Goal: Information Seeking & Learning: Learn about a topic

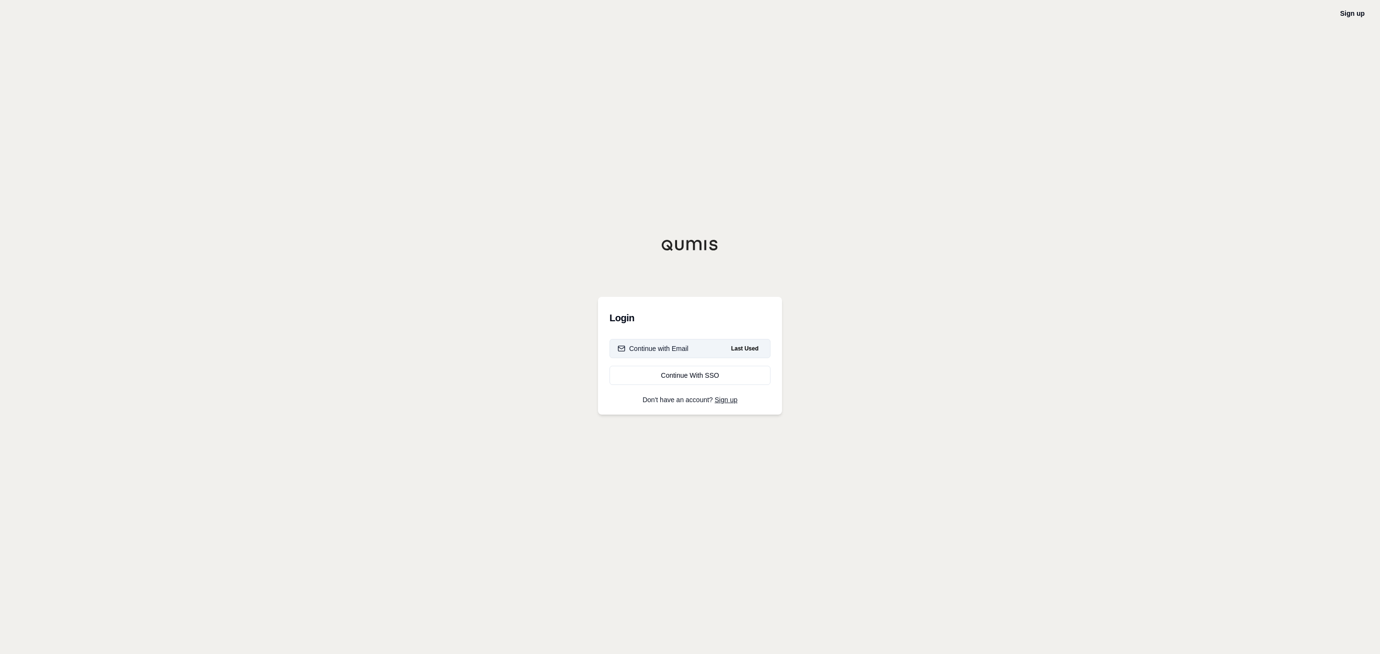
click at [706, 346] on button "Continue with Email Last Used" at bounding box center [689, 348] width 161 height 19
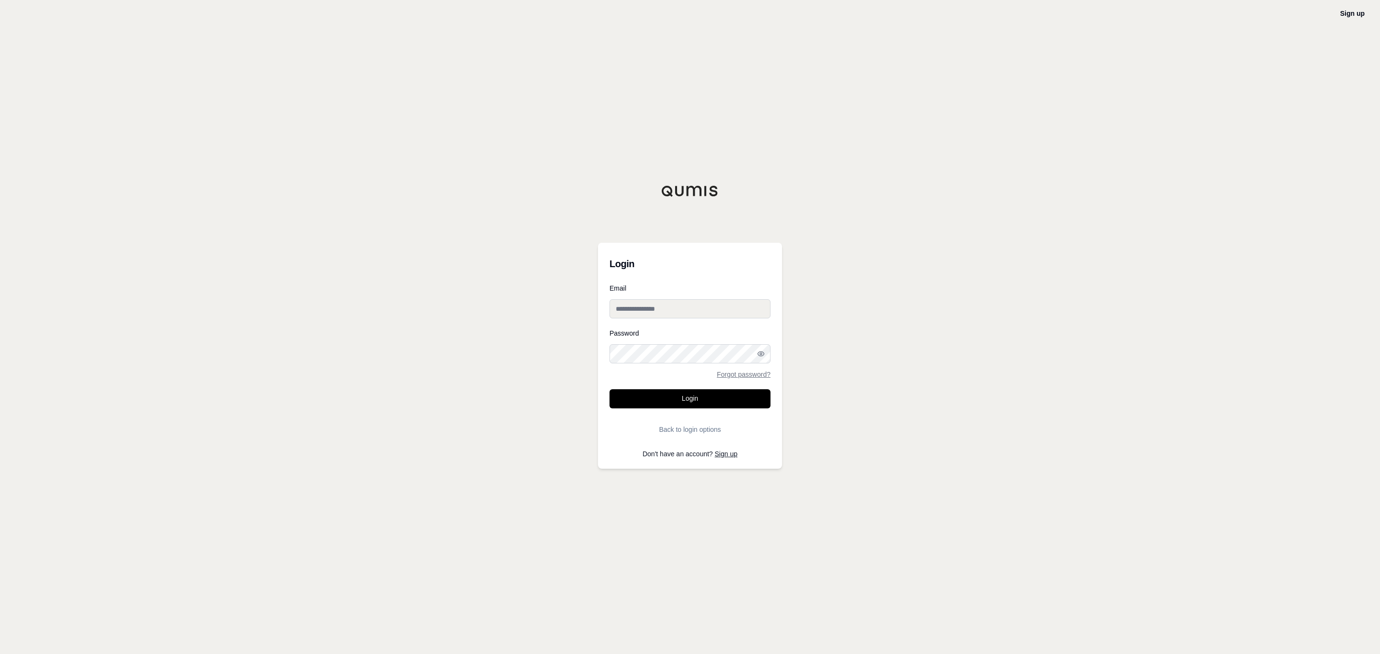
type input "**********"
click at [726, 401] on form "**********" at bounding box center [689, 362] width 161 height 154
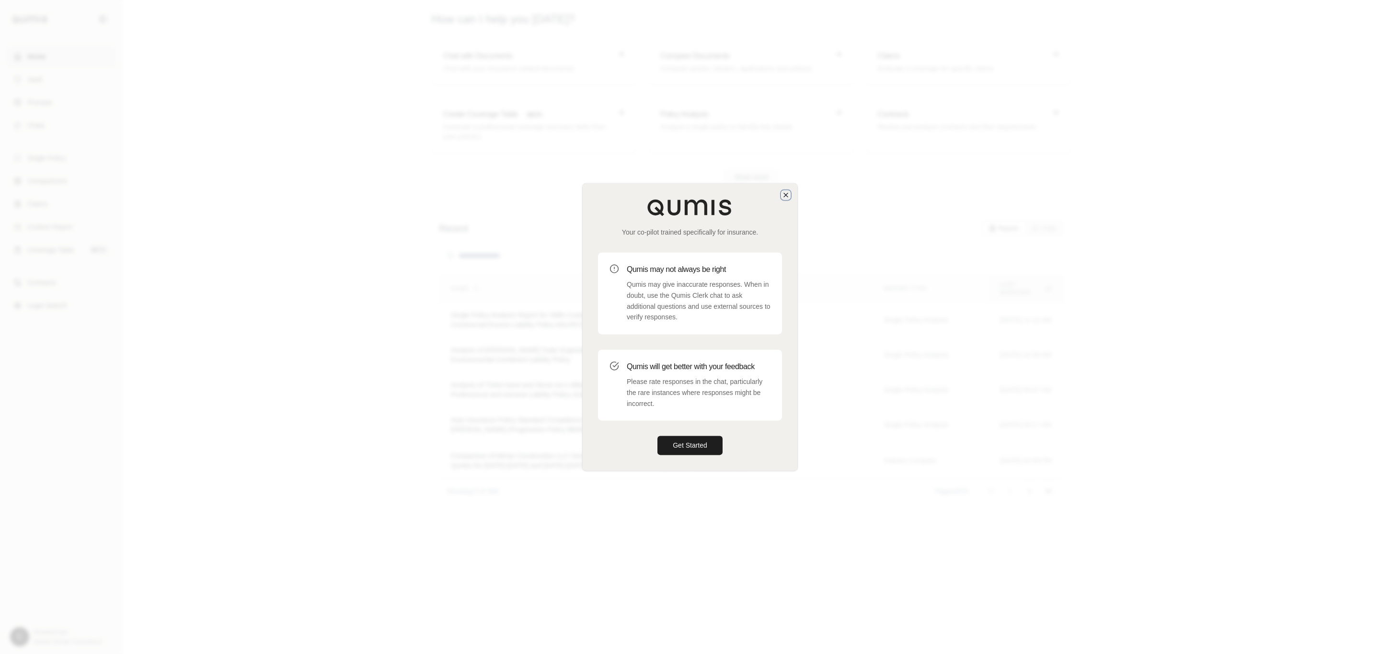
click at [785, 194] on icon "button" at bounding box center [786, 195] width 8 height 8
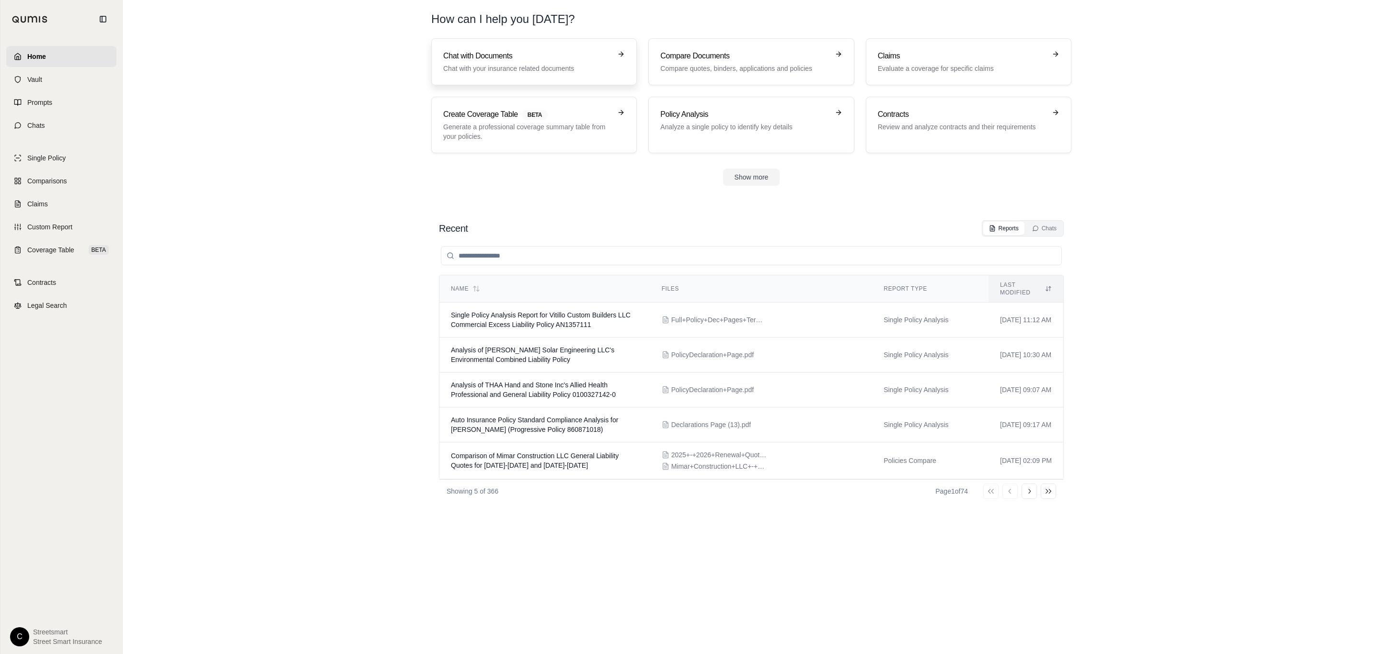
click at [534, 66] on p "Chat with your insurance related documents" at bounding box center [527, 69] width 168 height 10
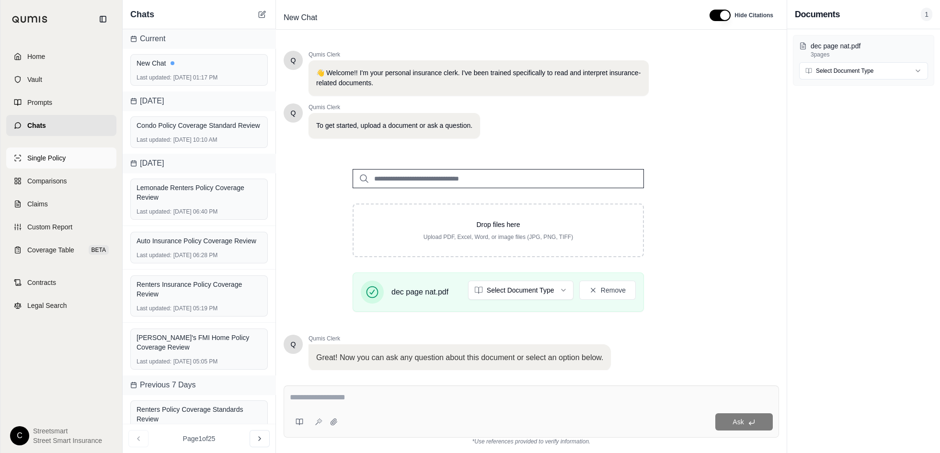
scroll to position [64, 0]
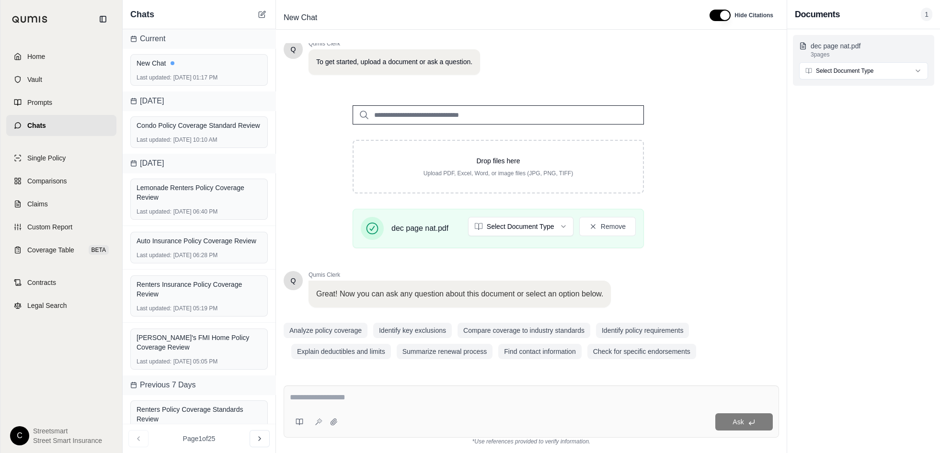
click at [869, 49] on p "dec page nat.pdf" at bounding box center [868, 46] width 117 height 10
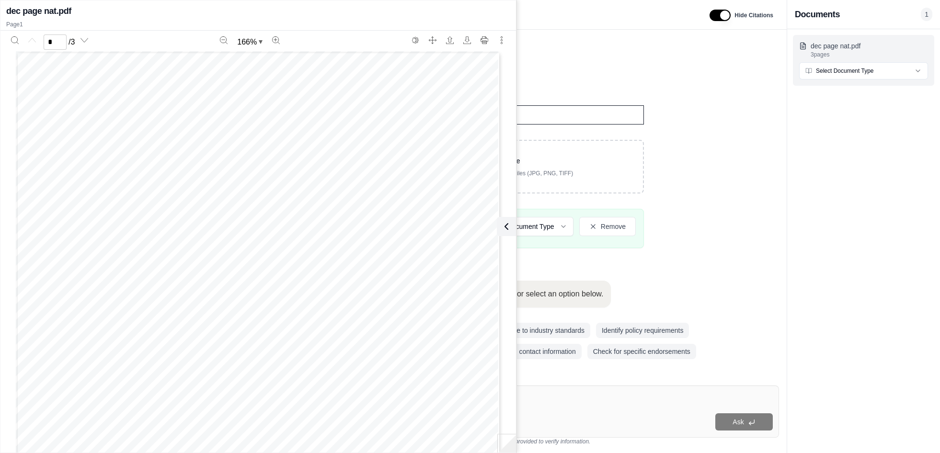
click at [869, 49] on p "dec page nat.pdf" at bounding box center [868, 46] width 117 height 10
click at [689, 150] on div "Drop files here Upload PDF, Excel, Word, or image files (JPG, PNG, TIFF) dec pa…" at bounding box center [498, 173] width 429 height 166
click at [500, 223] on icon at bounding box center [504, 226] width 11 height 11
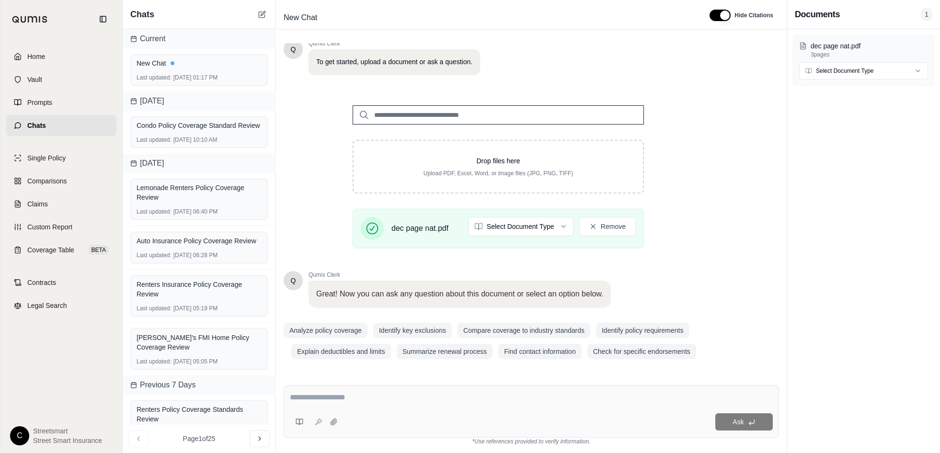
click at [589, 407] on div at bounding box center [531, 399] width 483 height 15
click at [443, 400] on textarea at bounding box center [531, 397] width 483 height 11
paste textarea "**********"
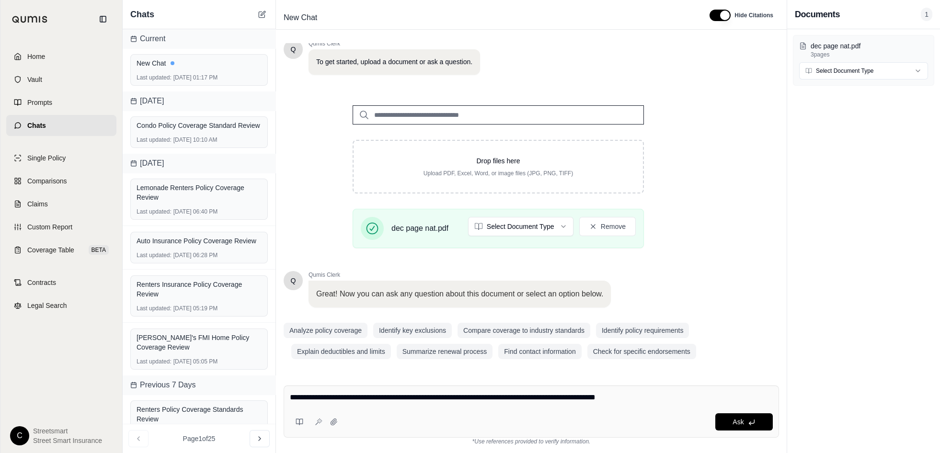
click at [463, 411] on div "**********" at bounding box center [531, 412] width 495 height 52
paste textarea "**********"
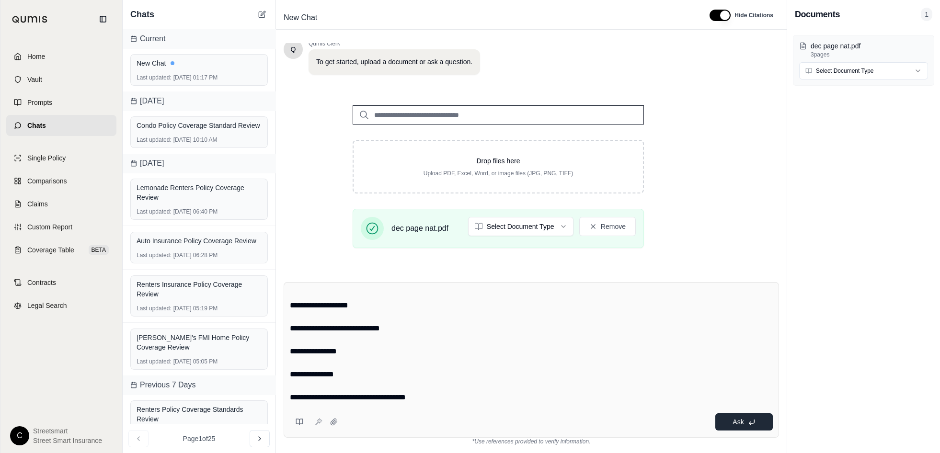
type textarea "**********"
click at [741, 424] on span "Ask" at bounding box center [737, 422] width 11 height 8
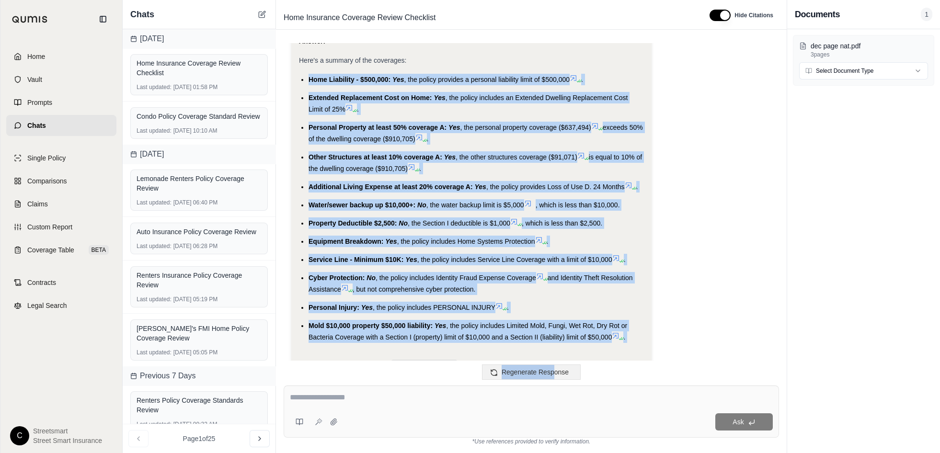
scroll to position [1047, 0]
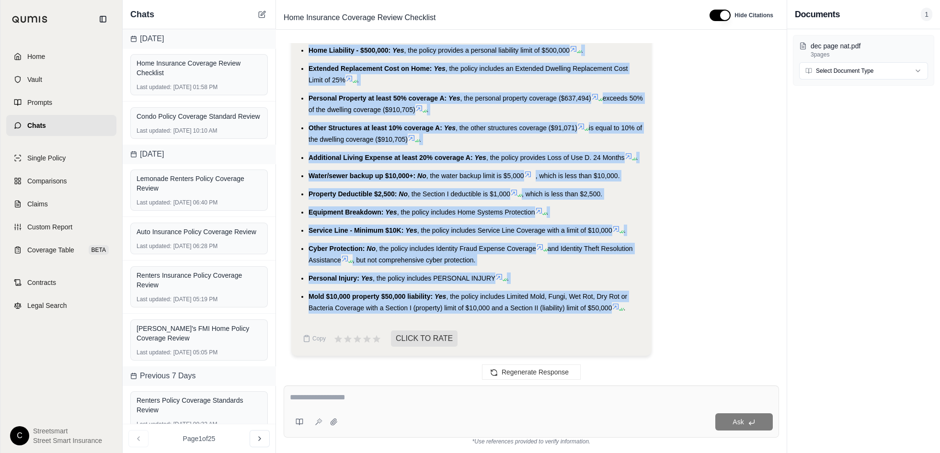
drag, startPoint x: 307, startPoint y: 192, endPoint x: 626, endPoint y: 302, distance: 336.9
click at [626, 302] on ul "Home Liability - $500,000: Yes , the policy provides a personal liability limit…" at bounding box center [471, 179] width 345 height 269
copy ul "Home Liability - $500,000: Yes , the policy provides a personal liability limit…"
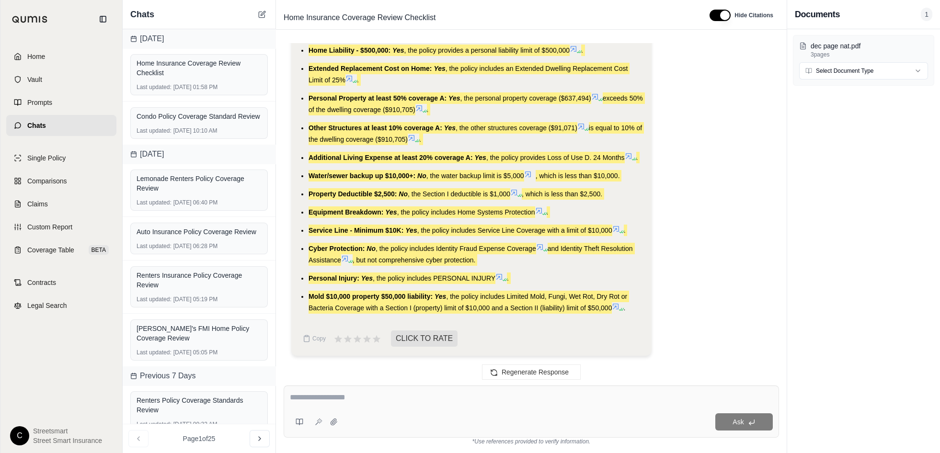
scroll to position [903, 0]
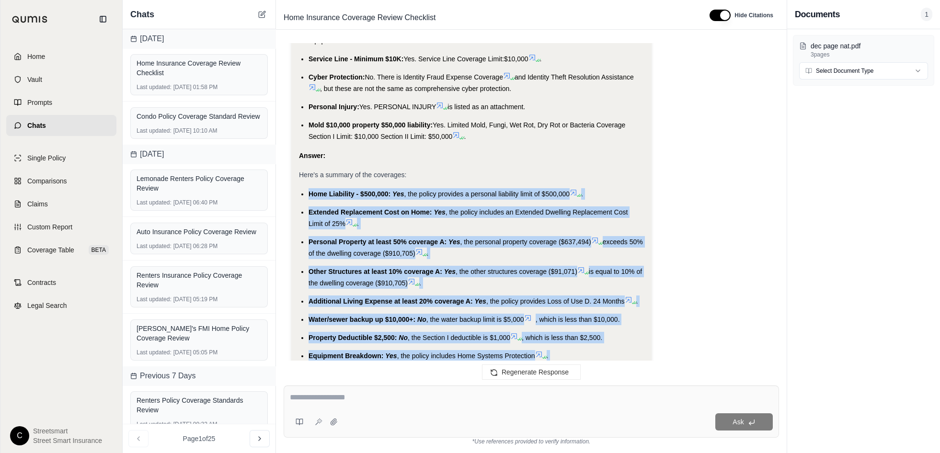
click at [360, 334] on span "Property Deductible $2,500:" at bounding box center [352, 338] width 88 height 8
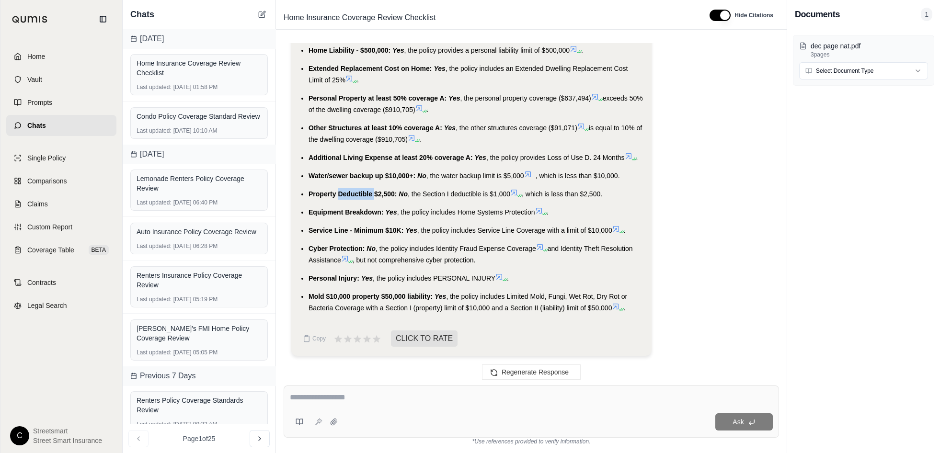
click at [360, 194] on span "Property Deductible $2,500:" at bounding box center [352, 194] width 88 height 8
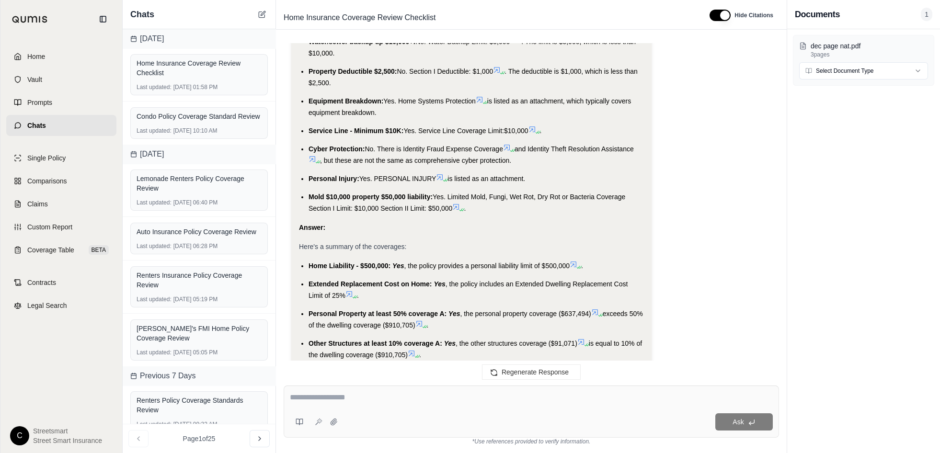
click at [357, 264] on span "Home Liability - $500,000:" at bounding box center [349, 266] width 82 height 8
click at [354, 262] on span "Home Liability - $500,000:" at bounding box center [349, 266] width 82 height 8
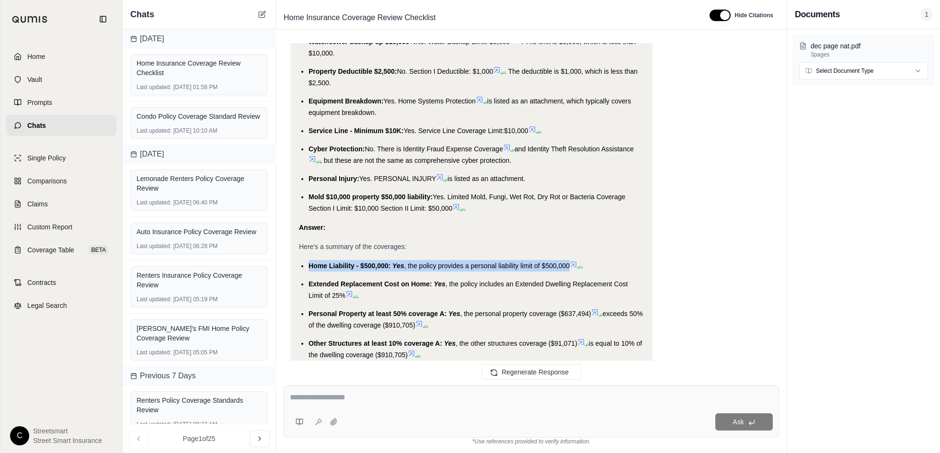
click at [354, 262] on span "Home Liability - $500,000:" at bounding box center [349, 266] width 82 height 8
copy li "Home Liability - $500,000: Yes , the policy provides a personal liability limit…"
click at [335, 284] on ul "Home Liability - $500,000: Yes , the policy provides a personal liability limit…" at bounding box center [471, 394] width 345 height 269
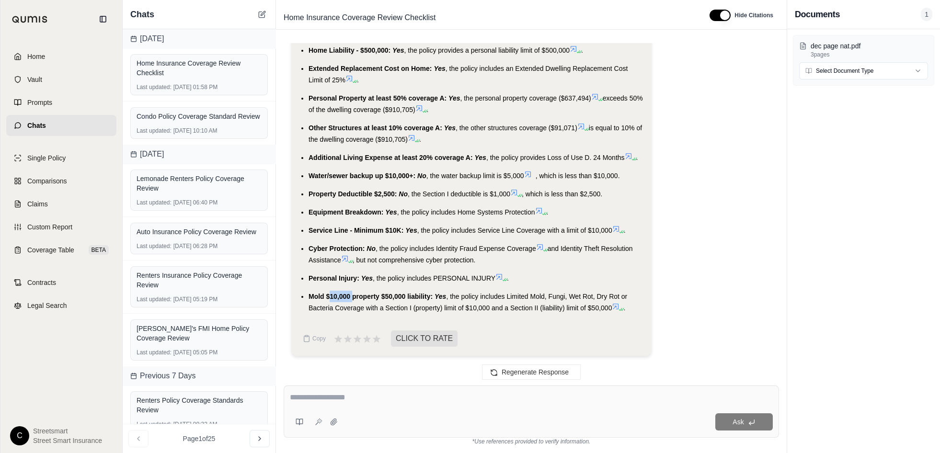
click at [335, 284] on ul "Home Liability - $500,000: Yes , the policy provides a personal liability limit…" at bounding box center [471, 179] width 345 height 269
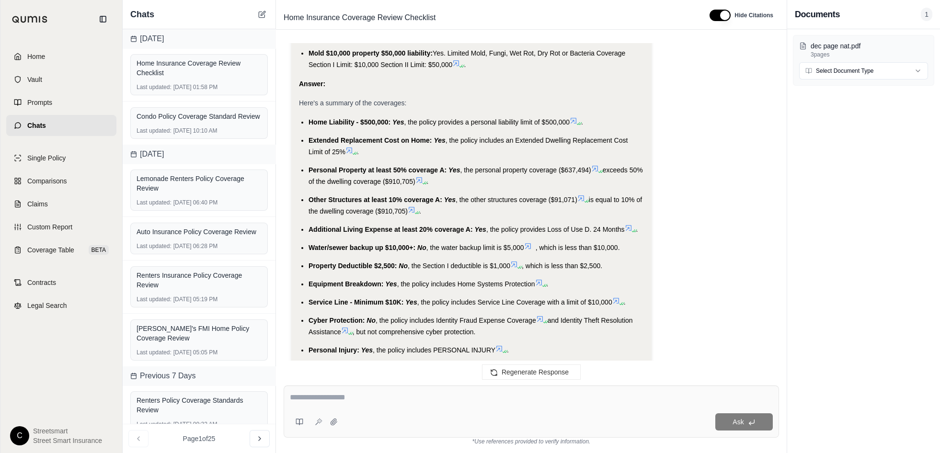
scroll to position [903, 0]
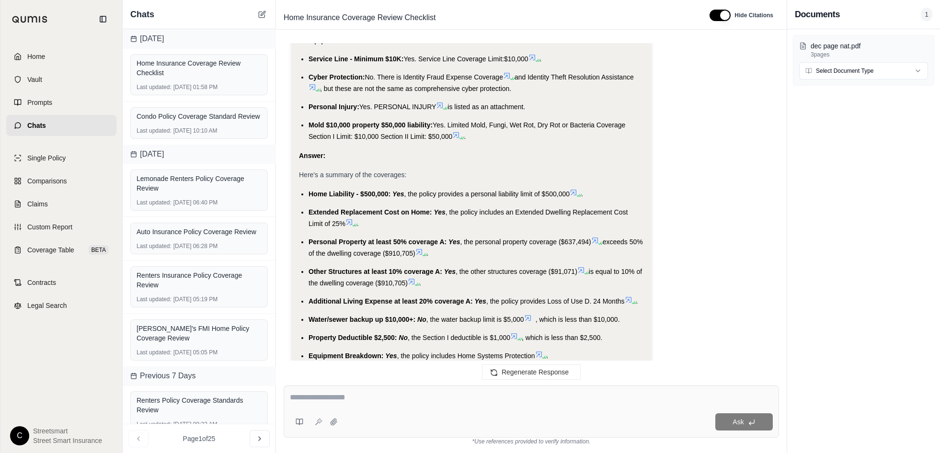
click at [337, 206] on li "Extended Replacement Cost on Home: Yes , the policy includes an Extended Dwelli…" at bounding box center [475, 217] width 335 height 23
click at [338, 206] on li "Extended Replacement Cost on Home: Yes , the policy includes an Extended Dwelli…" at bounding box center [475, 217] width 335 height 23
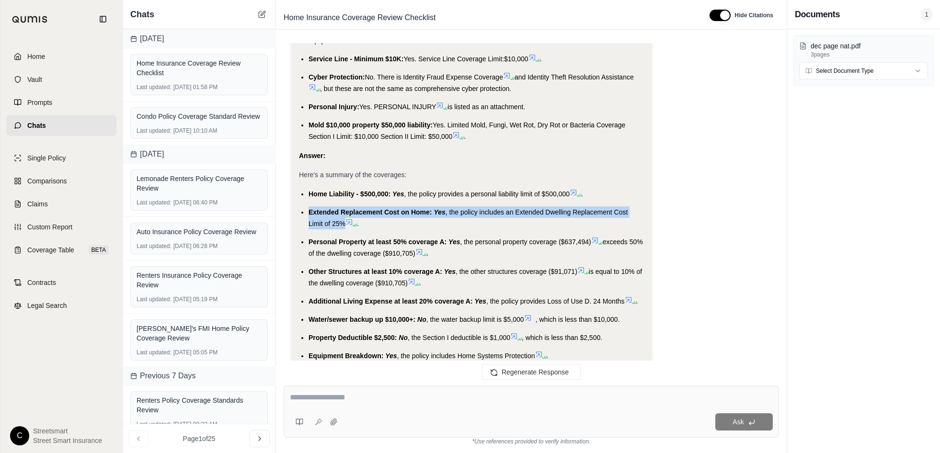
click at [338, 206] on li "Extended Replacement Cost on Home: Yes , the policy includes an Extended Dwelli…" at bounding box center [475, 217] width 335 height 23
copy li "Extended Replacement Cost on Home: Yes , the policy includes an Extended Dwelli…"
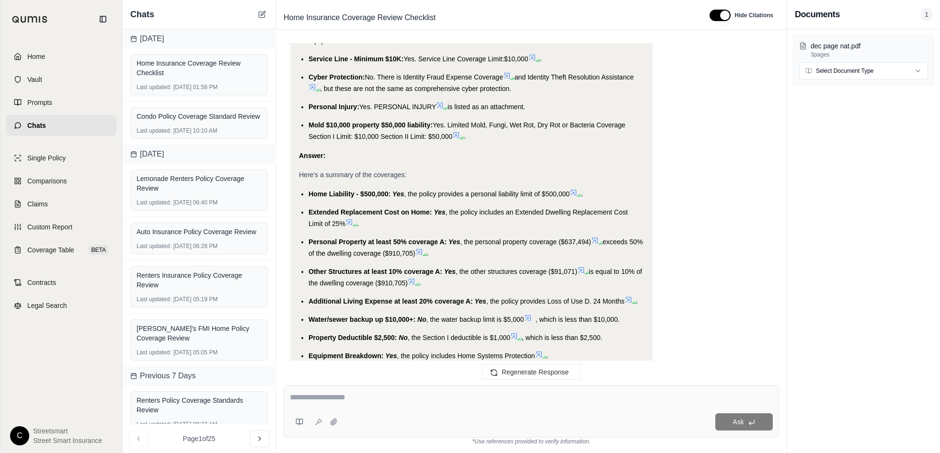
click at [332, 368] on li "Service Line - Minimum $10K: Yes , the policy includes Service Line Coverage wi…" at bounding box center [475, 373] width 335 height 11
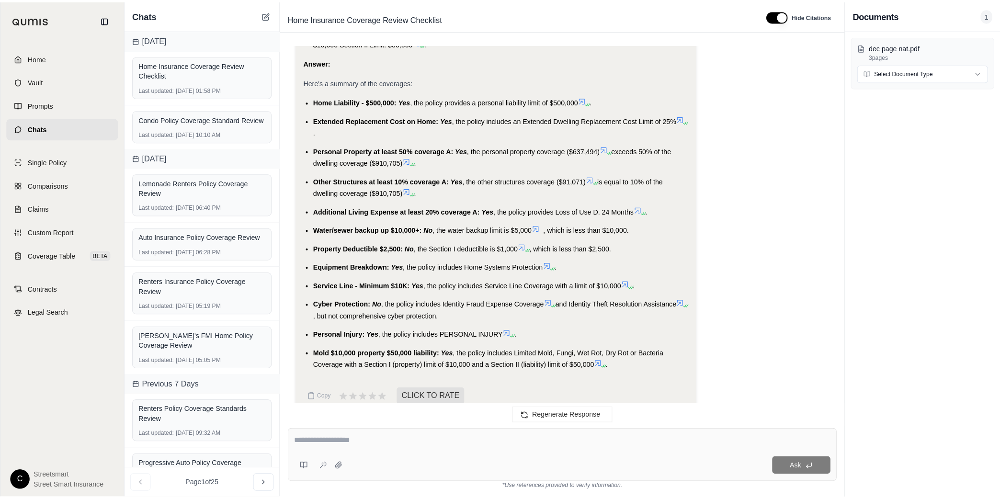
scroll to position [965, 0]
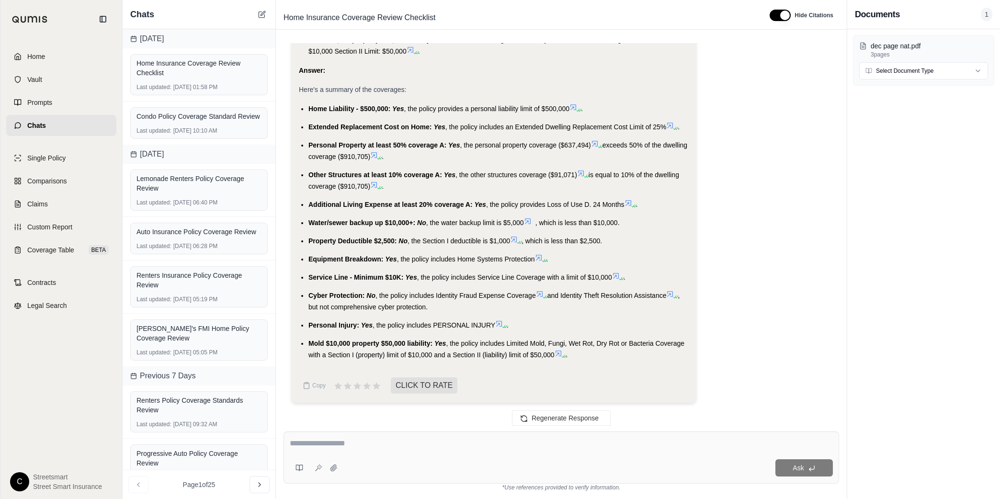
click at [340, 143] on span "Personal Property at least 50% coverage A:" at bounding box center [377, 145] width 138 height 8
drag, startPoint x: 396, startPoint y: 162, endPoint x: 320, endPoint y: 157, distance: 75.9
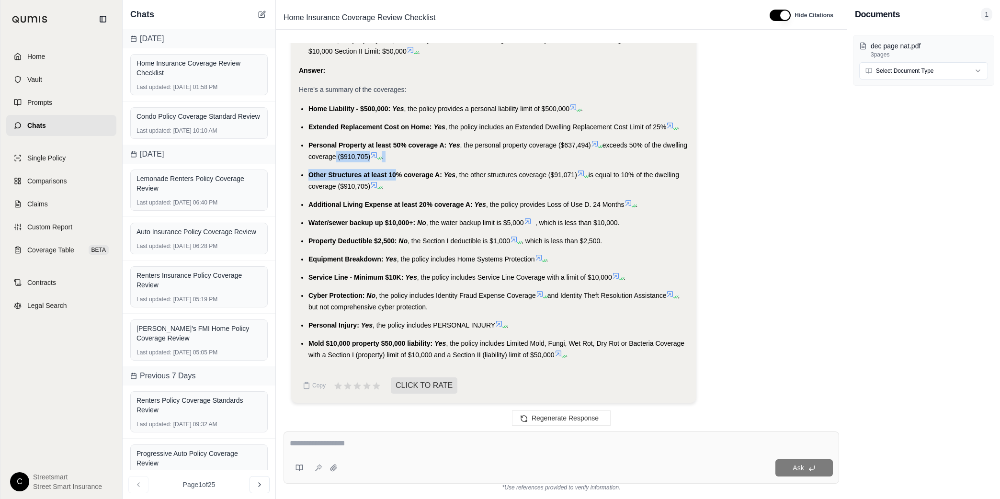
click at [357, 151] on ul "Home Liability - $500,000: Yes , the policy provides a personal liability limit…" at bounding box center [494, 232] width 390 height 258
click at [308, 142] on span "Personal Property at least 50% coverage A:" at bounding box center [377, 145] width 138 height 8
drag, startPoint x: 308, startPoint y: 142, endPoint x: 396, endPoint y: 160, distance: 89.9
click at [396, 160] on li "Personal Property at least 50% coverage A: Yes , the personal property coverage…" at bounding box center [498, 150] width 380 height 23
copy li "Personal Property at least 50% coverage A: Yes , the personal property coverage…"
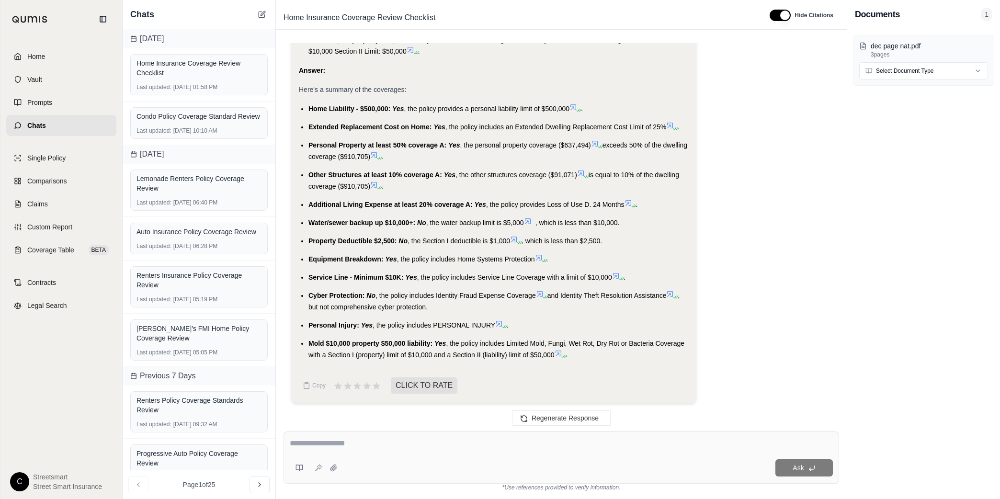
click at [312, 173] on span "Other Structures at least 10% coverage A:" at bounding box center [375, 175] width 134 height 8
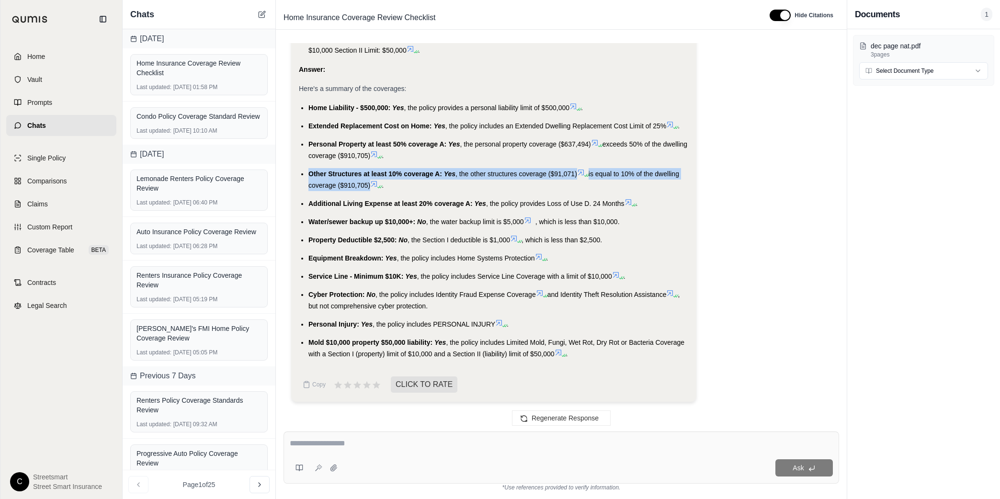
drag, startPoint x: 307, startPoint y: 172, endPoint x: 368, endPoint y: 189, distance: 63.6
click at [368, 189] on ul "Home Liability - $500,000: Yes , the policy provides a personal liability limit…" at bounding box center [494, 231] width 390 height 258
copy li "Other Structures at least 10% coverage A: Yes , the other structures coverage (…"
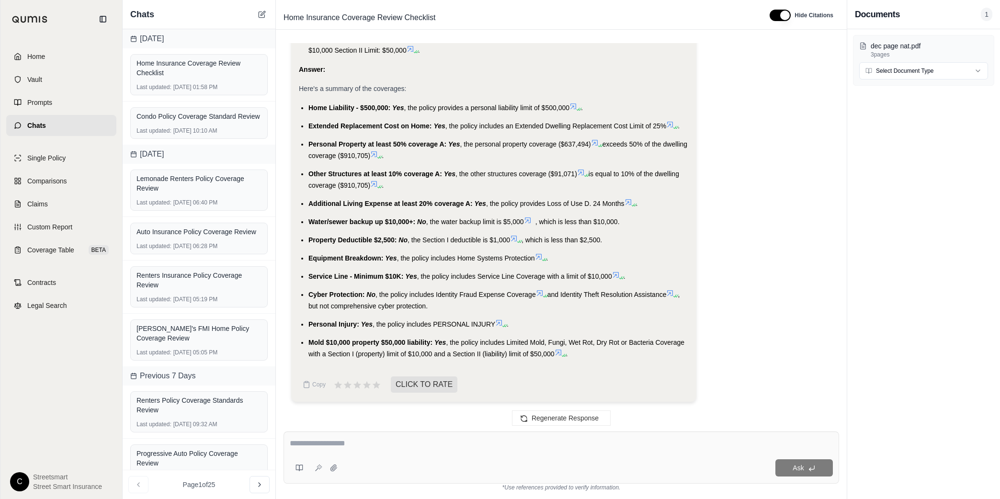
click at [338, 204] on span "Additional Living Expense at least 20% coverage A:" at bounding box center [390, 204] width 164 height 8
copy li "Additional Living Expense at least 20% coverage A: Yes , the policy provides Lo…"
click at [317, 220] on span "Water/sewer backup up $10,000+:" at bounding box center [361, 222] width 107 height 8
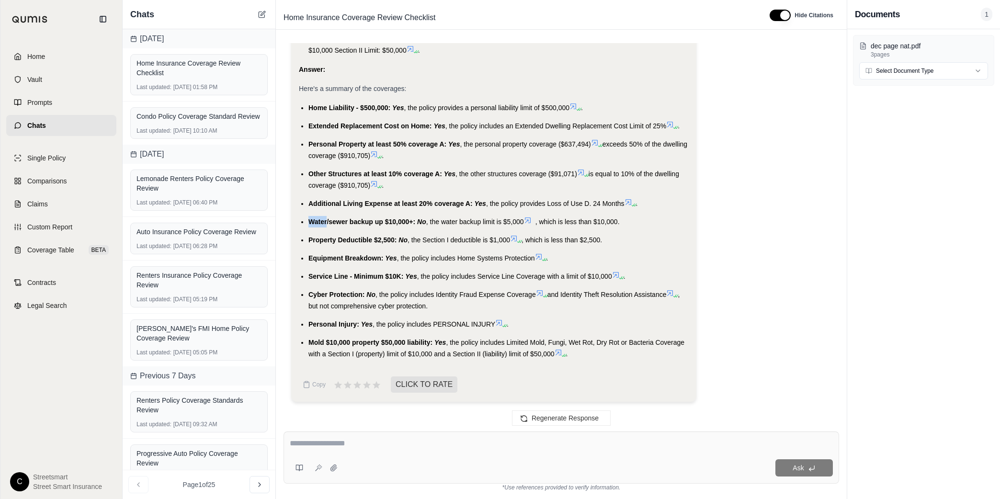
click at [317, 220] on span "Water/sewer backup up $10,000+:" at bounding box center [361, 222] width 107 height 8
click at [310, 227] on ul "Home Liability - $500,000: Yes , the policy provides a personal liability limit…" at bounding box center [494, 231] width 390 height 258
drag, startPoint x: 311, startPoint y: 224, endPoint x: 626, endPoint y: 227, distance: 314.2
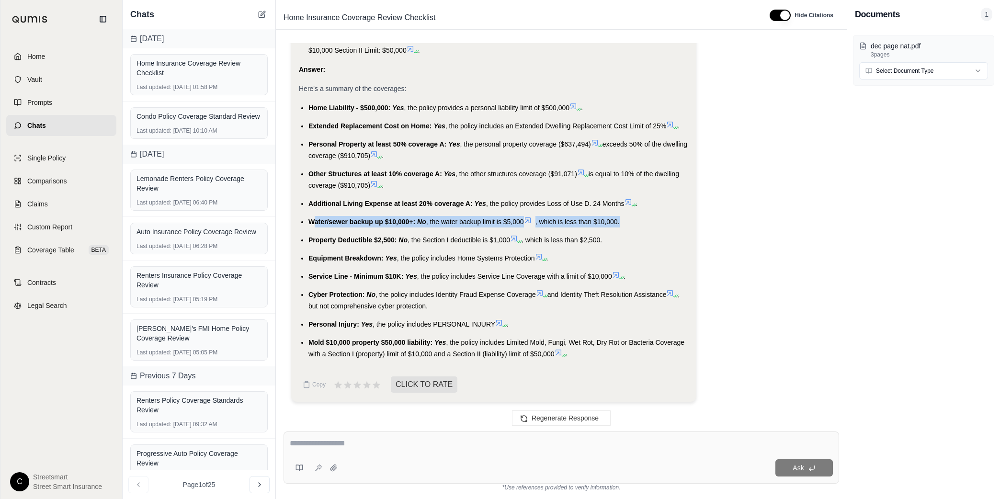
click at [625, 227] on ul "Home Liability - $500,000: Yes , the policy provides a personal liability limit…" at bounding box center [494, 231] width 390 height 258
copy li "ater/sewer backup up $10,000+: No , the water backup limit is $5,000 , which is…"
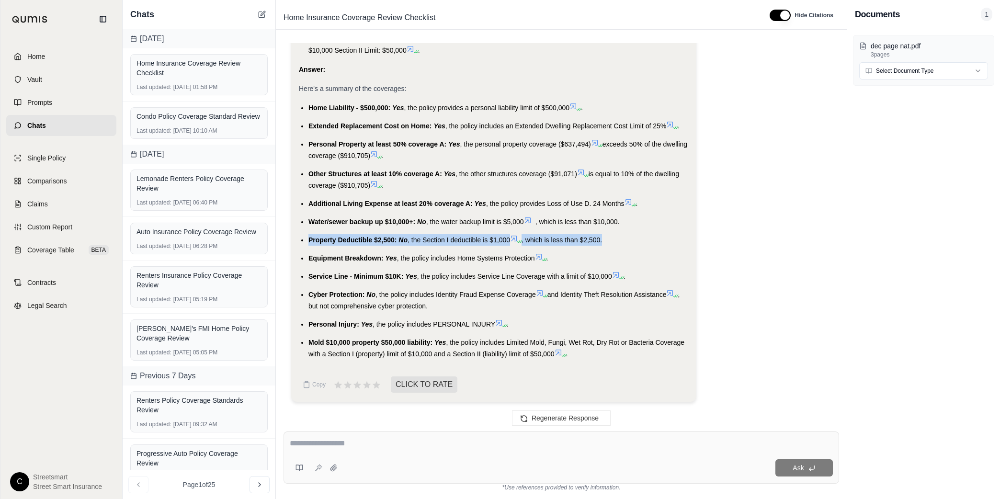
drag, startPoint x: 307, startPoint y: 239, endPoint x: 662, endPoint y: 240, distance: 355.0
click at [662, 240] on ul "Home Liability - $500,000: Yes , the policy provides a personal liability limit…" at bounding box center [494, 231] width 390 height 258
copy li "Property Deductible $2,500: No , the Section I deductible is $1,000 , which is …"
click at [317, 258] on span "Equipment Breakdown:" at bounding box center [345, 258] width 75 height 8
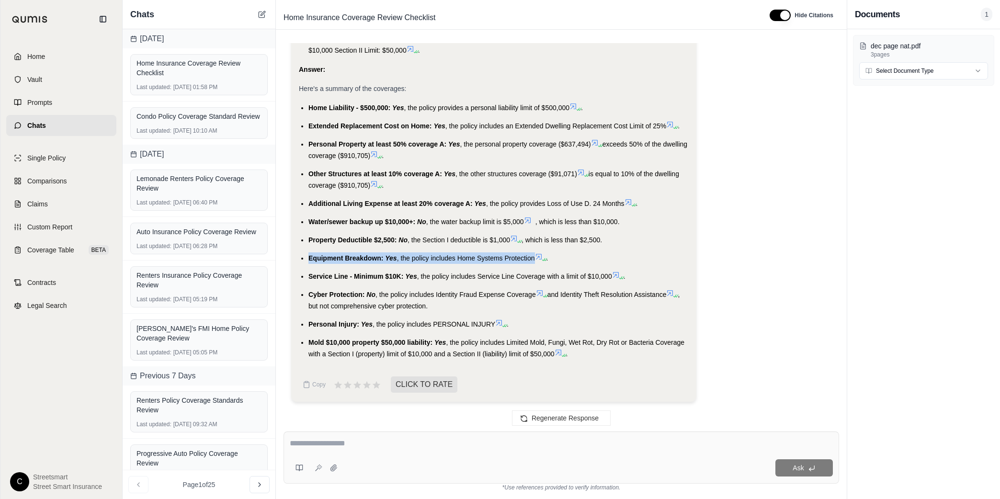
click at [317, 258] on span "Equipment Breakdown:" at bounding box center [345, 258] width 75 height 8
copy li "Equipment Breakdown: Yes , the policy includes Home Systems Protection"
click at [338, 273] on span "Service Line - Minimum $10K:" at bounding box center [355, 277] width 95 height 8
click at [340, 273] on span "Service Line - Minimum $10K:" at bounding box center [355, 277] width 95 height 8
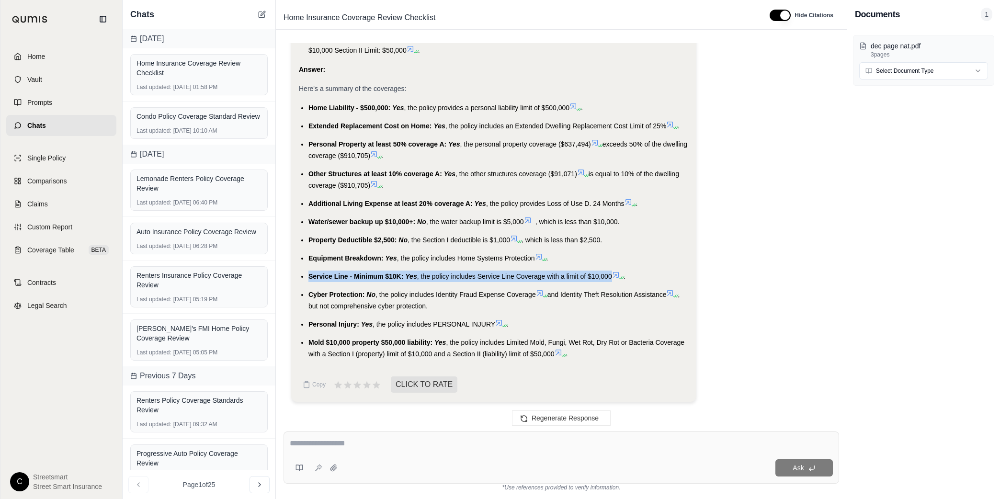
click at [340, 273] on span "Service Line - Minimum $10K:" at bounding box center [355, 277] width 95 height 8
copy li "Service Line - Minimum $10K: Yes , the policy includes Service Line Coverage wi…"
click at [321, 291] on span "Cyber Protection:" at bounding box center [336, 295] width 56 height 8
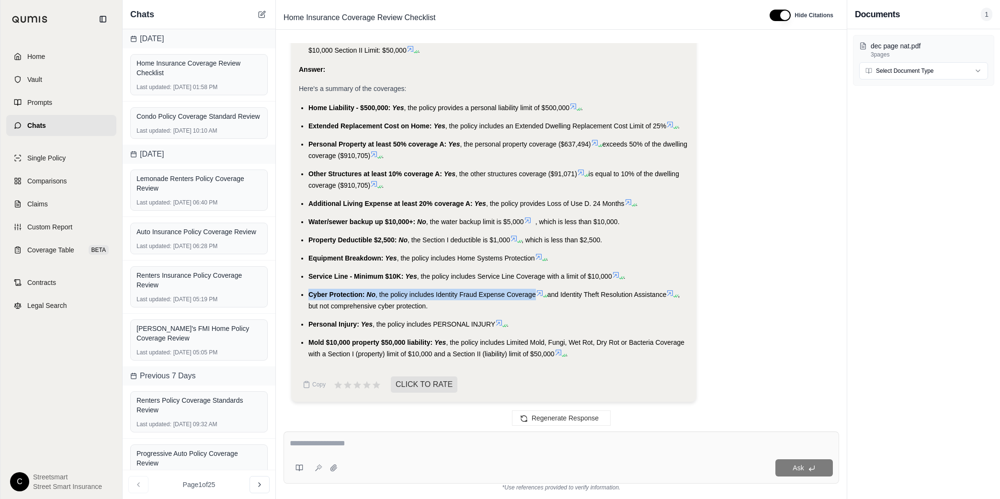
click at [321, 291] on span "Cyber Protection:" at bounding box center [336, 295] width 56 height 8
click at [439, 308] on li "Cyber Protection: No , the policy includes Identity Fraud Expense Coverage and …" at bounding box center [498, 300] width 380 height 23
drag, startPoint x: 439, startPoint y: 308, endPoint x: 310, endPoint y: 292, distance: 130.3
click at [310, 292] on li "Cyber Protection: No , the policy includes Identity Fraud Expense Coverage and …" at bounding box center [498, 300] width 380 height 23
click at [327, 324] on span "Personal Injury:" at bounding box center [333, 324] width 51 height 8
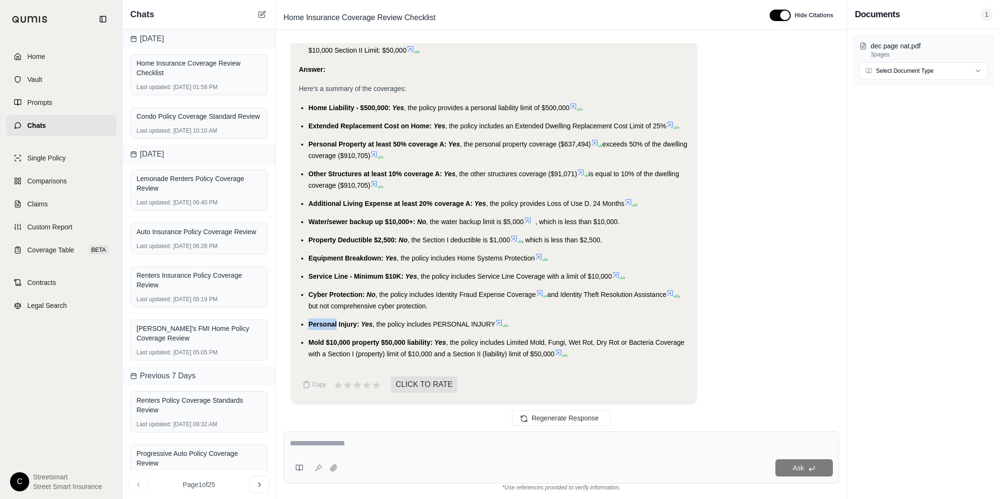
click at [327, 323] on span "Personal Injury:" at bounding box center [333, 324] width 51 height 8
click at [315, 345] on li "Mold $10,000 property $50,000 liability: Yes , the policy includes Limited Mold…" at bounding box center [498, 348] width 380 height 23
click at [309, 345] on div at bounding box center [309, 345] width 0 height 0
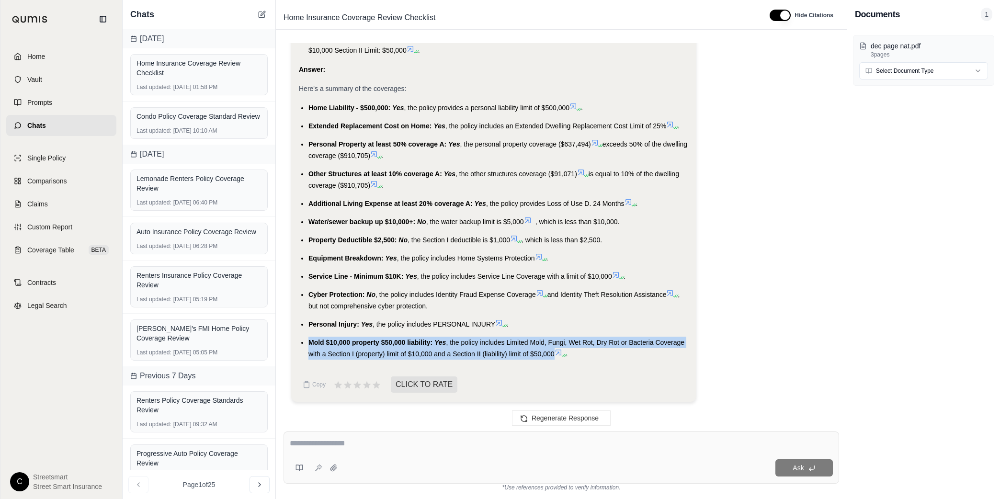
click at [315, 345] on li "Mold $10,000 property $50,000 liability: Yes , the policy includes Limited Mold…" at bounding box center [498, 348] width 380 height 23
click at [515, 447] on textarea at bounding box center [561, 443] width 543 height 11
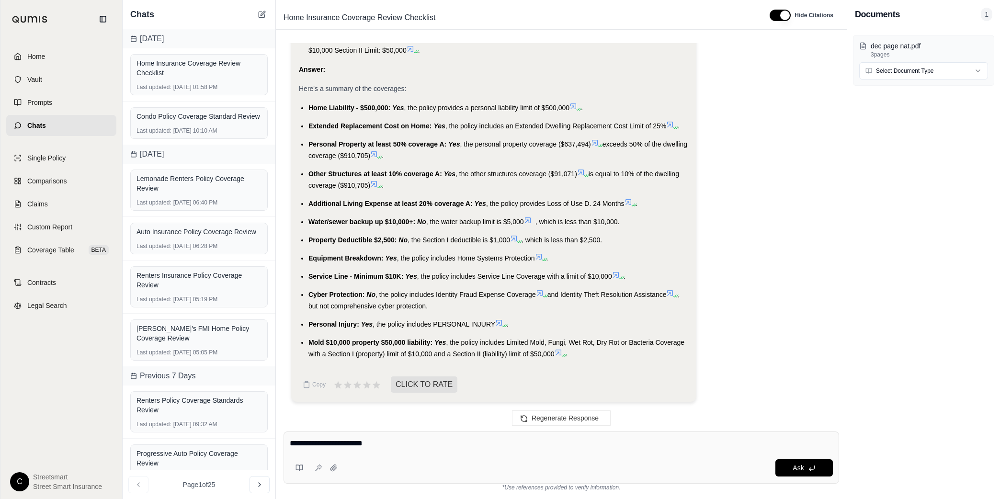
type textarea "**********"
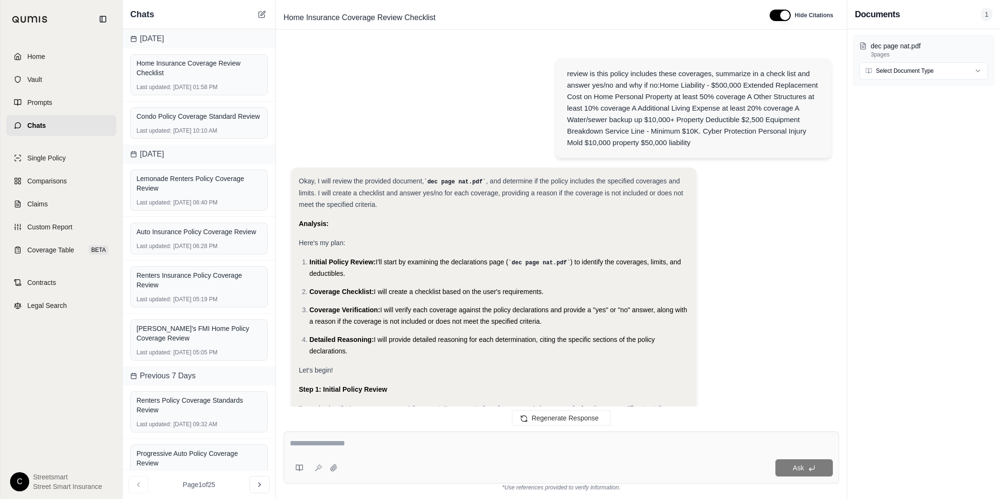
scroll to position [1435, 0]
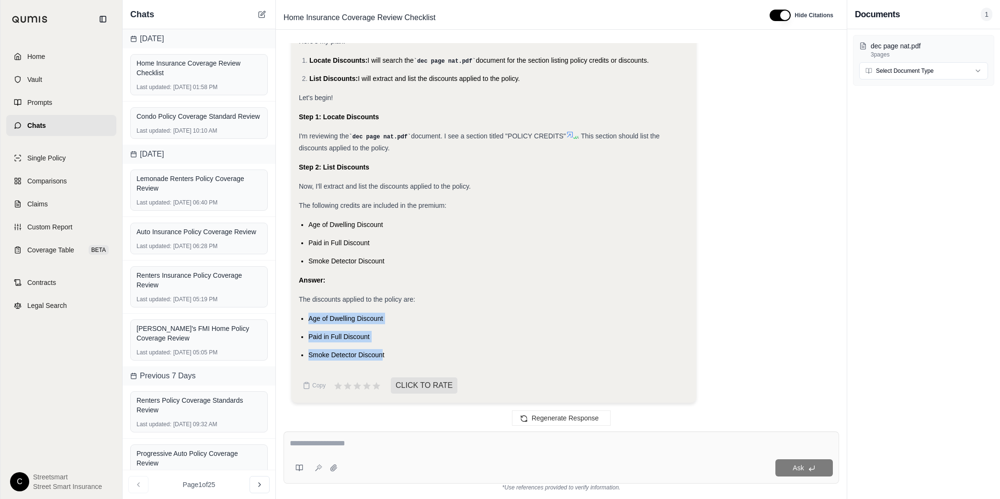
drag, startPoint x: 306, startPoint y: 316, endPoint x: 383, endPoint y: 352, distance: 85.1
click at [383, 352] on ul "Age of Dwelling Discount Paid in Full Discount Smoke Detector Discount" at bounding box center [494, 337] width 390 height 48
click at [262, 16] on icon at bounding box center [262, 15] width 8 height 8
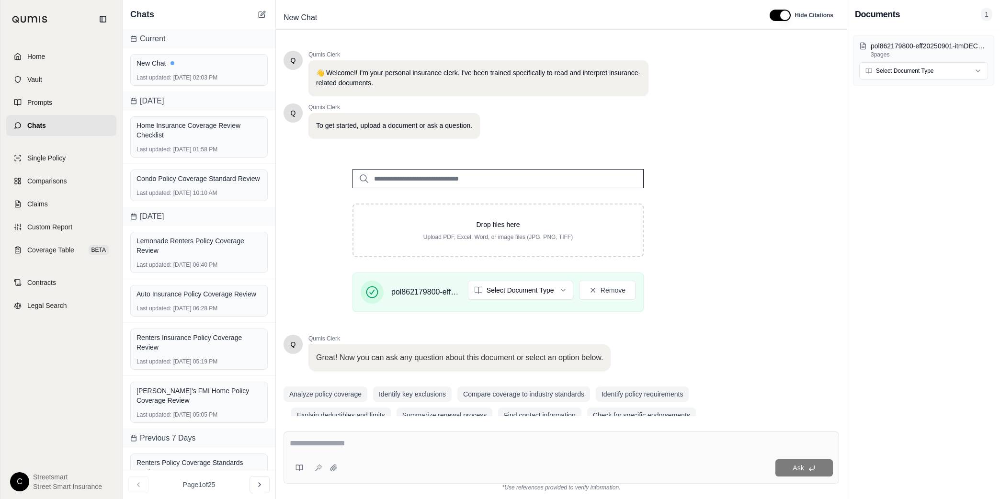
scroll to position [18, 0]
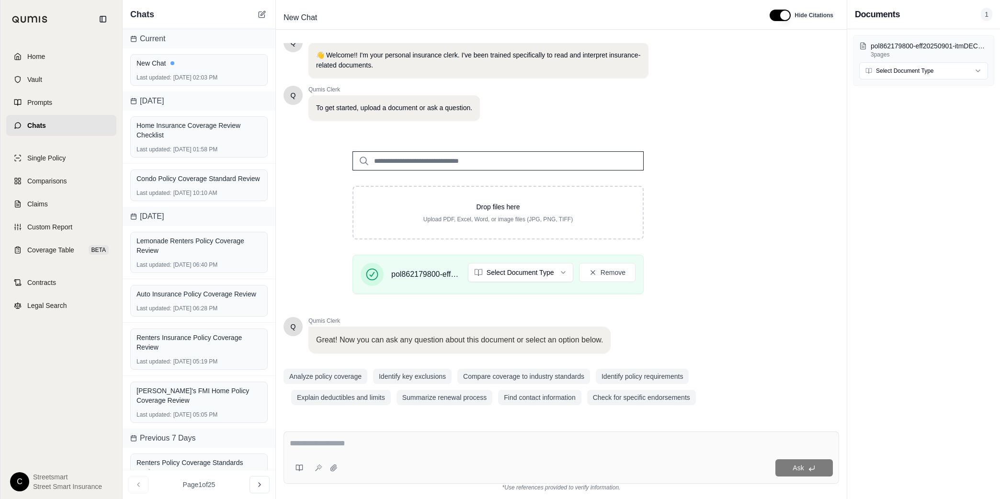
click at [454, 444] on textarea at bounding box center [561, 443] width 543 height 11
paste textarea "**********"
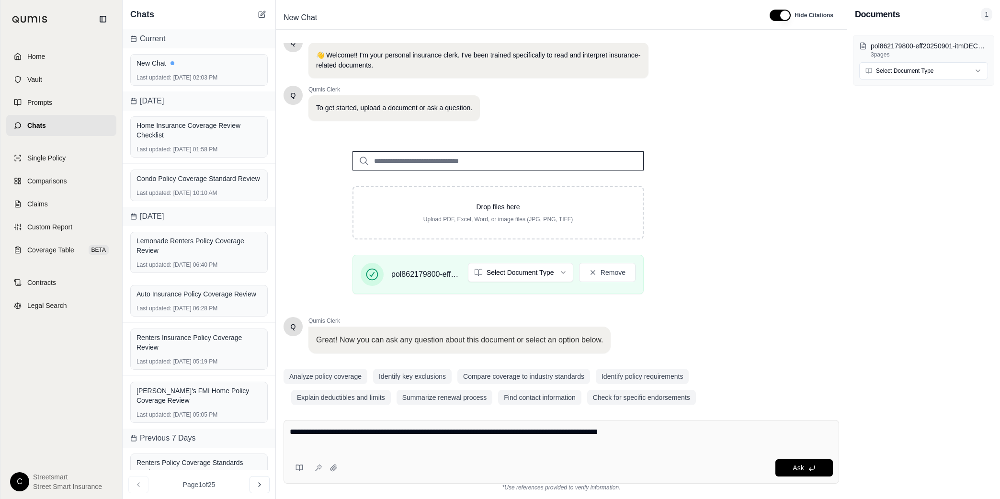
click at [700, 433] on textarea "**********" at bounding box center [561, 437] width 543 height 23
paste textarea "**********"
type textarea "**********"
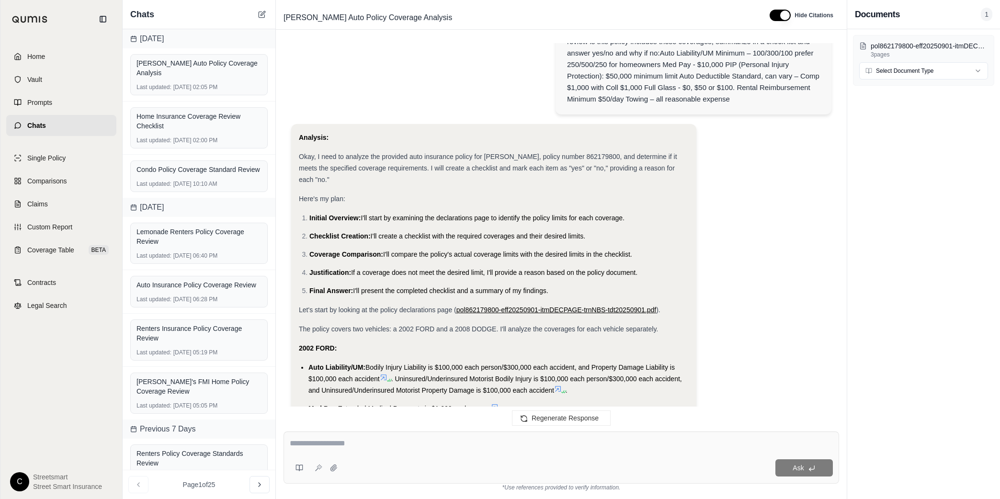
scroll to position [0, 0]
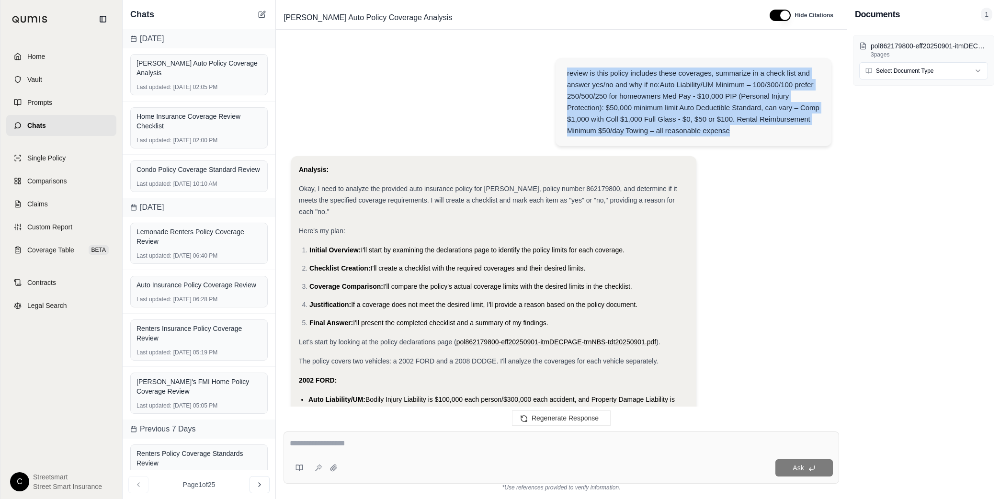
drag, startPoint x: 741, startPoint y: 129, endPoint x: 557, endPoint y: 71, distance: 193.0
click at [557, 71] on div "review is this policy includes these coverages, summarize in a check list and a…" at bounding box center [694, 102] width 276 height 88
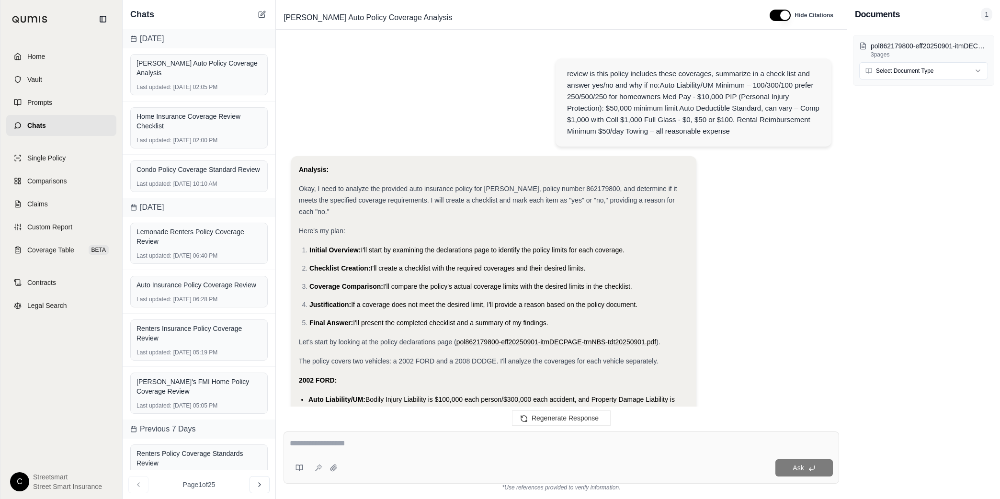
click at [260, 16] on icon at bounding box center [262, 15] width 8 height 8
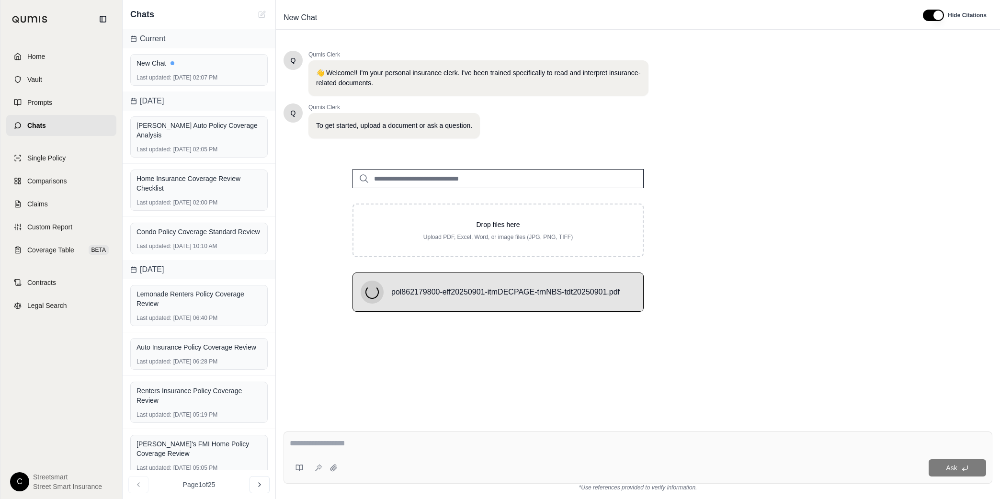
click at [467, 453] on div "Ask" at bounding box center [638, 458] width 709 height 52
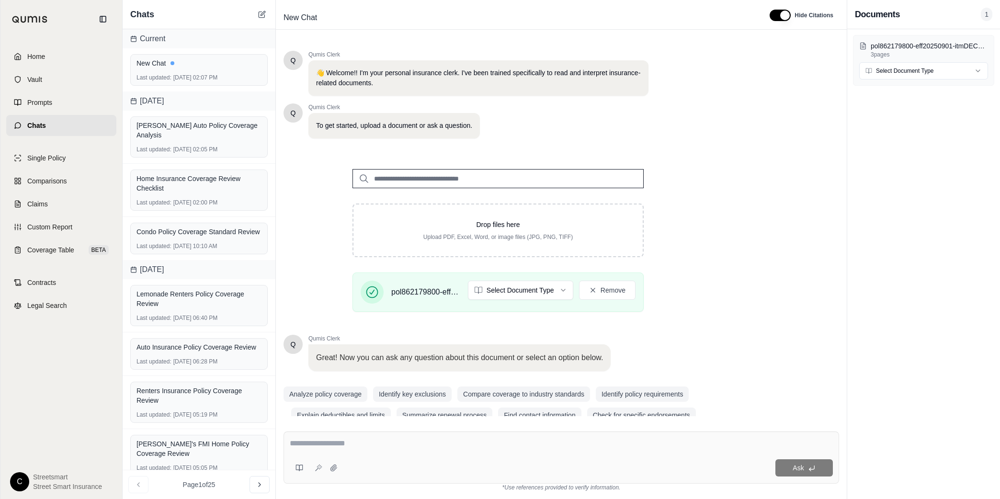
scroll to position [18, 0]
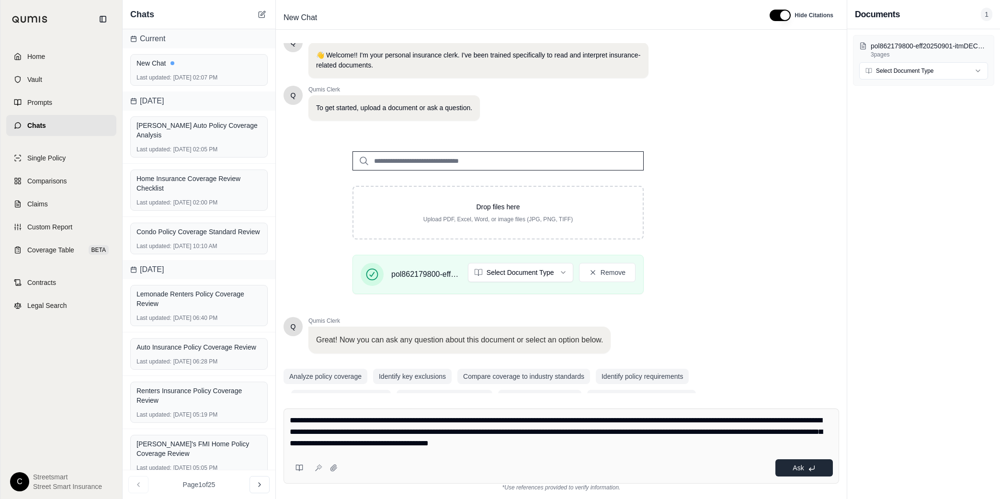
type textarea "**********"
click at [810, 468] on polyline at bounding box center [809, 469] width 1 height 3
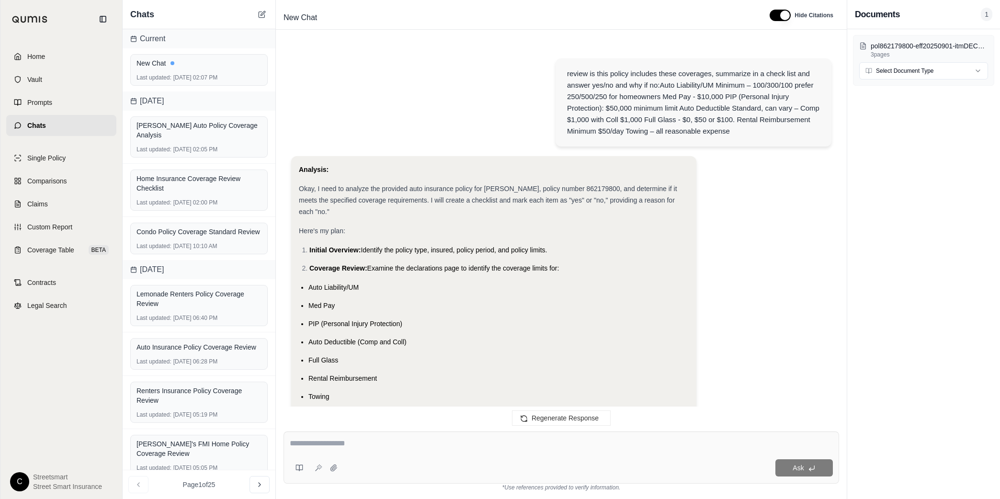
scroll to position [857, 0]
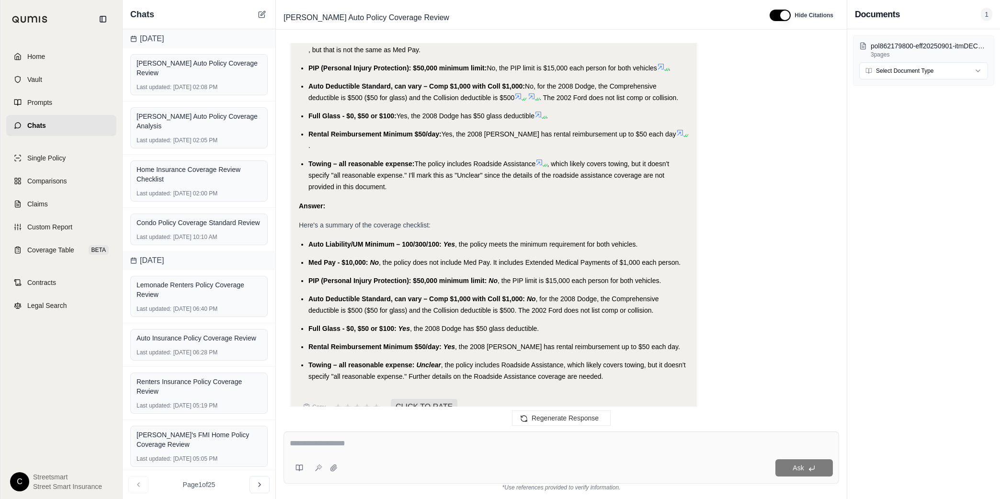
click at [332, 239] on li "Auto Liability/UM Minimum – 100/300/100: Yes , the policy meets the minimum req…" at bounding box center [498, 244] width 380 height 11
click at [330, 240] on span "Auto Liability/UM Minimum – 100/300/100:" at bounding box center [374, 244] width 133 height 8
click at [314, 257] on li "Med Pay - $10,000: No , the policy does not include Med Pay. It includes Extend…" at bounding box center [498, 262] width 380 height 11
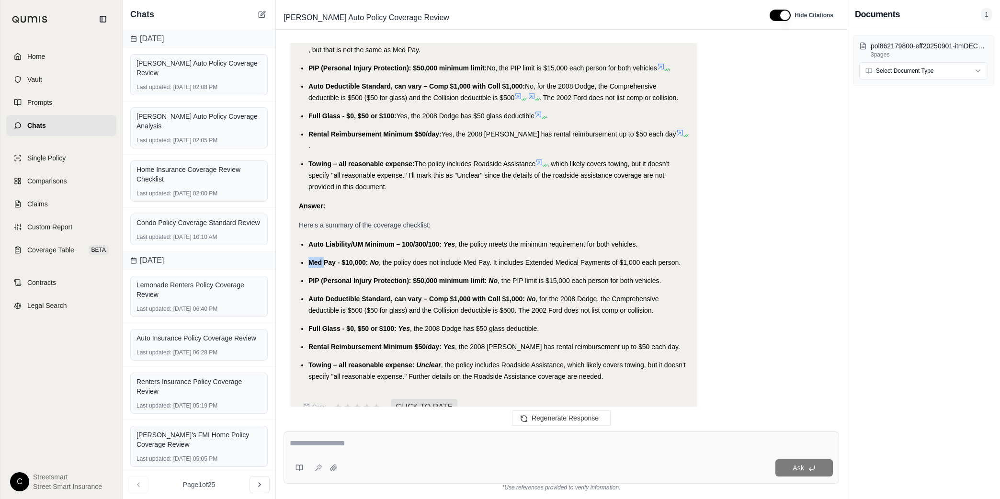
click at [314, 257] on li "Med Pay - $10,000: No , the policy does not include Med Pay. It includes Extend…" at bounding box center [498, 262] width 380 height 11
click at [308, 222] on div at bounding box center [308, 222] width 0 height 0
click at [314, 257] on li "Med Pay - $10,000: No , the policy does not include Med Pay. It includes Extend…" at bounding box center [498, 262] width 380 height 11
click at [434, 277] on span "PIP (Personal Injury Protection): $50,000 minimum limit:" at bounding box center [397, 281] width 178 height 8
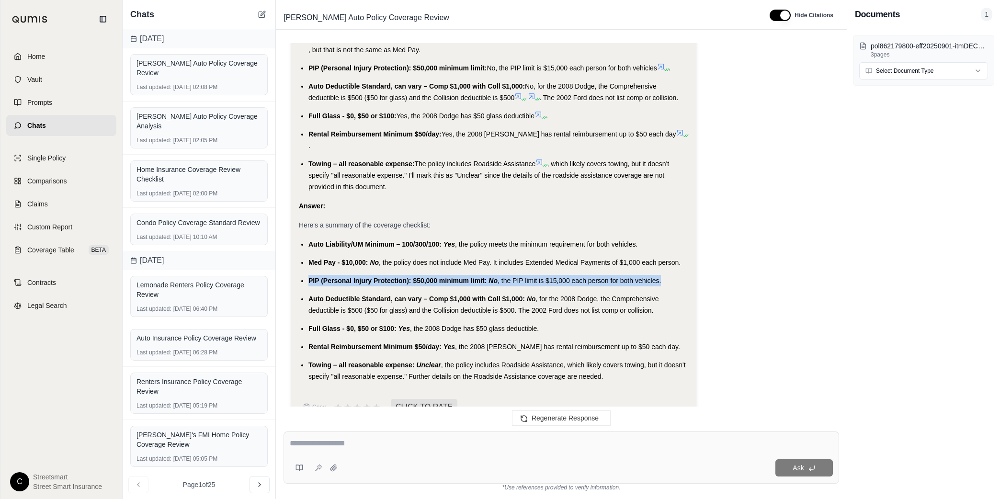
click at [434, 277] on span "PIP (Personal Injury Protection): $50,000 minimum limit:" at bounding box center [397, 281] width 178 height 8
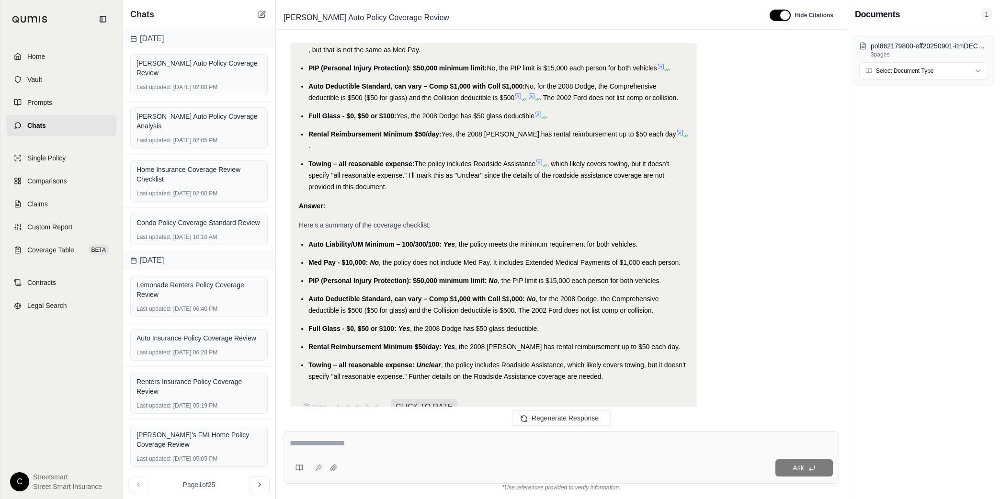
click at [335, 295] on span "Auto Deductible Standard, can vary – Comp $1,000 with Coll $1,000:" at bounding box center [416, 299] width 217 height 8
click at [334, 293] on li "Auto Deductible Standard, can vary – Comp $1,000 with Coll $1,000: No , for the…" at bounding box center [498, 304] width 380 height 23
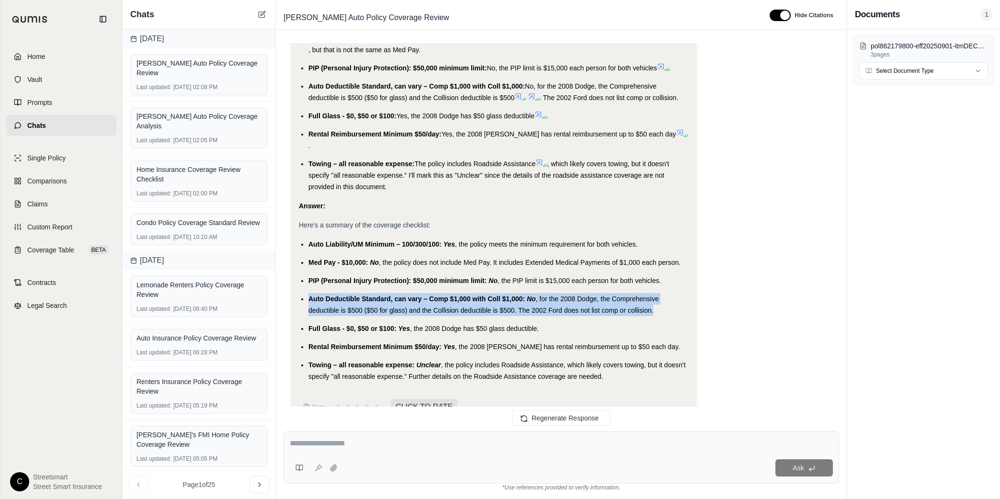
click at [334, 293] on li "Auto Deductible Standard, can vary – Comp $1,000 with Coll $1,000: No , for the…" at bounding box center [498, 304] width 380 height 23
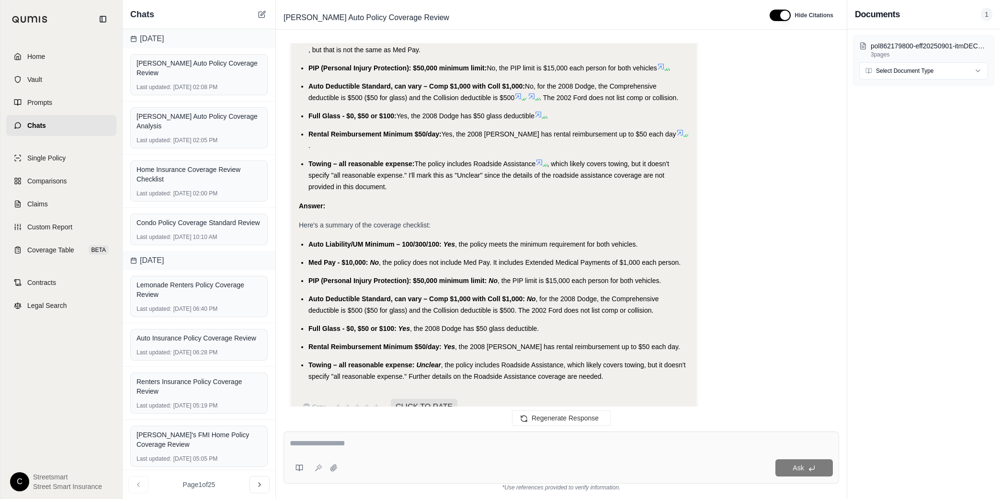
click at [323, 325] on span "Full Glass - $0, $50 or $100:" at bounding box center [352, 329] width 88 height 8
click at [317, 343] on span "Rental Reimbursement Minimum $50/day:" at bounding box center [374, 347] width 133 height 8
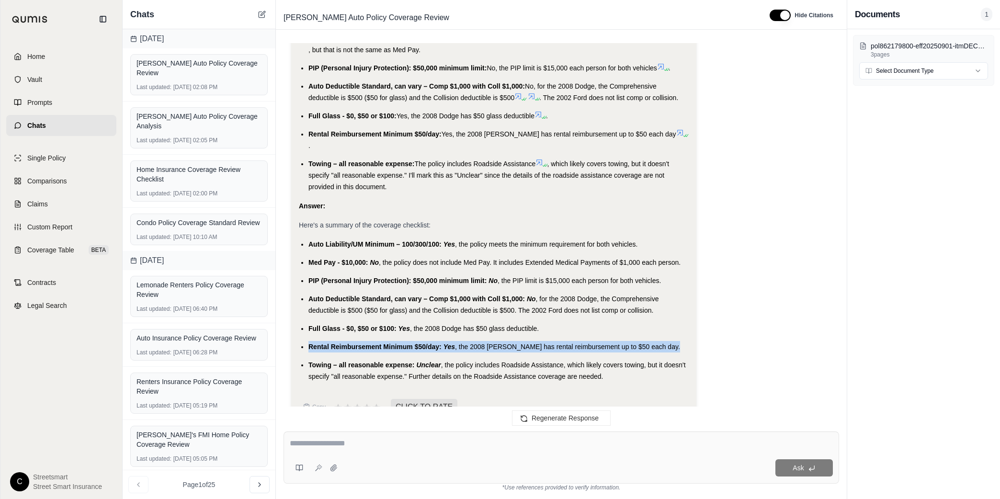
click at [317, 343] on span "Rental Reimbursement Minimum $50/day:" at bounding box center [374, 347] width 133 height 8
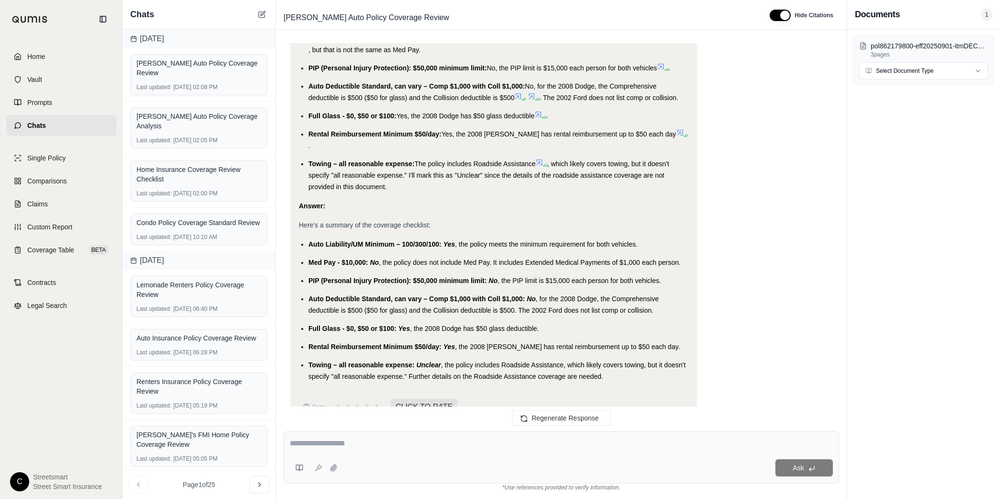
click at [339, 361] on span "Towing – all reasonable expense:" at bounding box center [361, 365] width 106 height 8
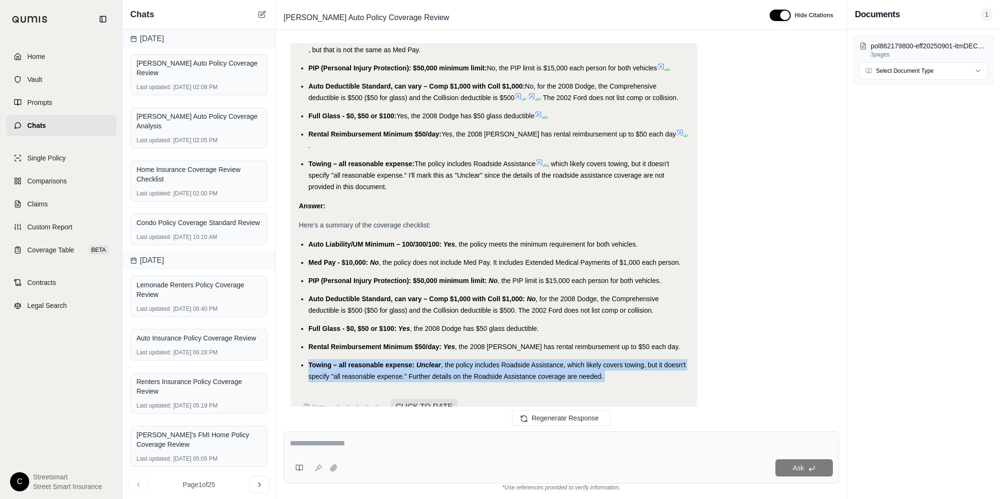
click at [339, 361] on span "Towing – all reasonable expense:" at bounding box center [361, 365] width 106 height 8
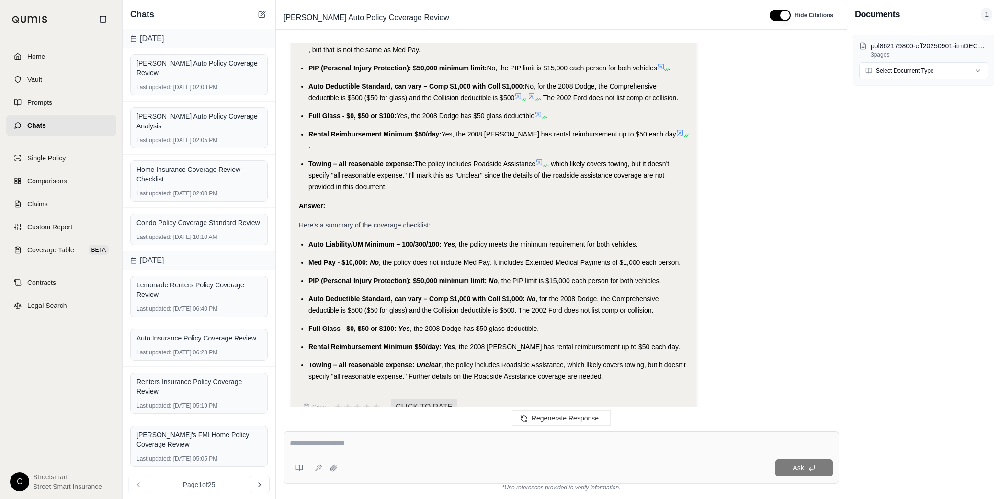
click at [373, 438] on textarea at bounding box center [561, 443] width 543 height 11
type textarea "**********"
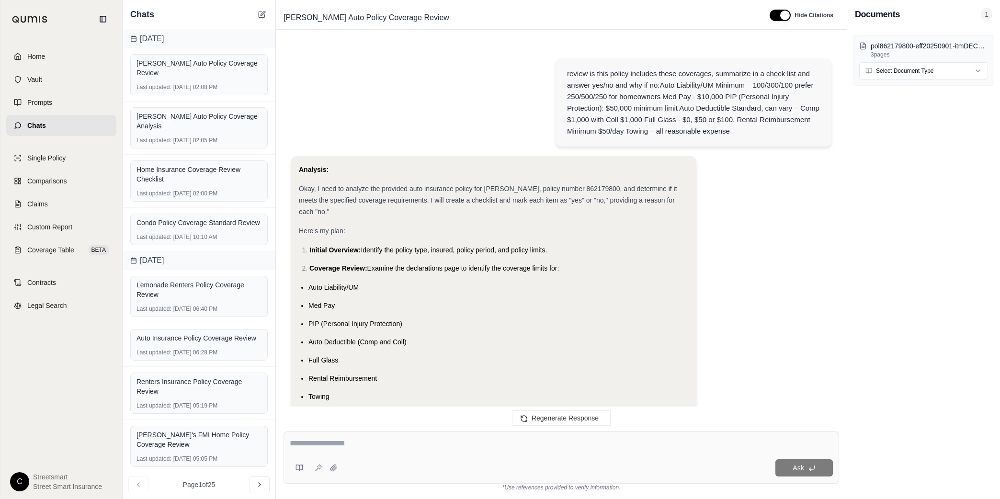
scroll to position [1525, 0]
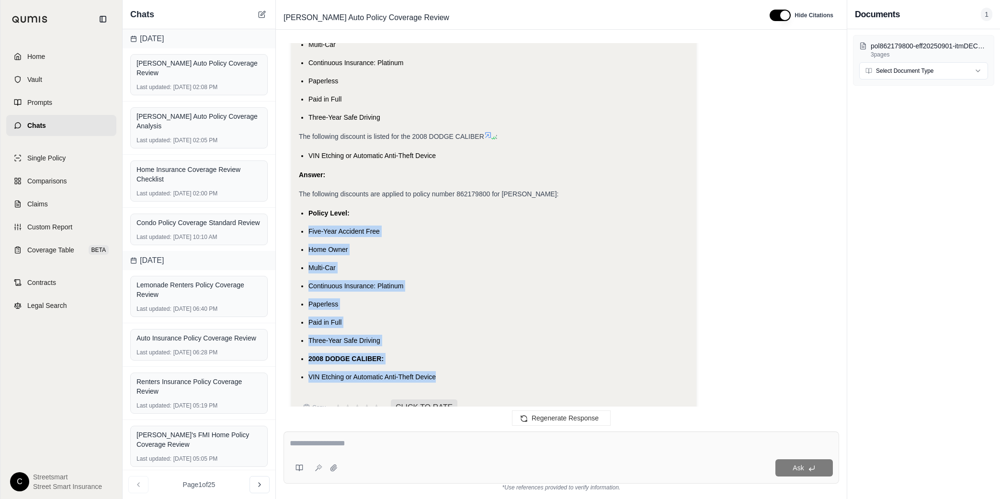
drag, startPoint x: 309, startPoint y: 199, endPoint x: 452, endPoint y: 354, distance: 210.2
click at [452, 354] on ul "Policy Level: Five-Year Accident Free Home Owner Multi-Car Continuous Insurance…" at bounding box center [494, 294] width 390 height 175
